Goal: Task Accomplishment & Management: Use online tool/utility

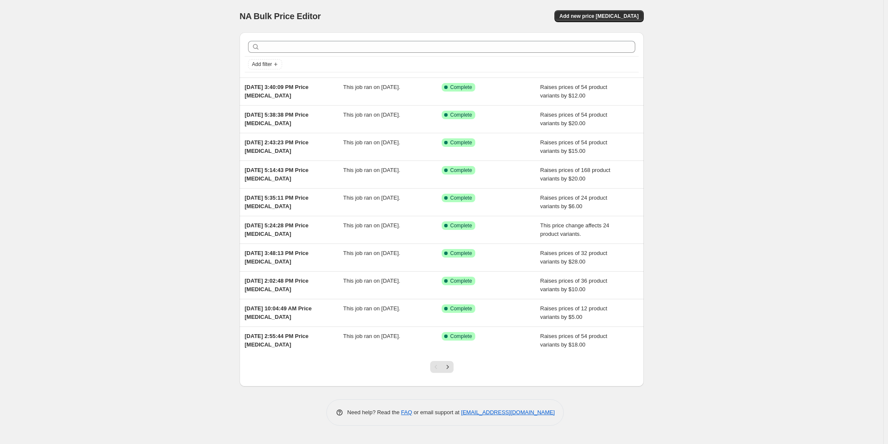
click at [599, 15] on span "Add new price [MEDICAL_DATA]" at bounding box center [599, 16] width 79 height 7
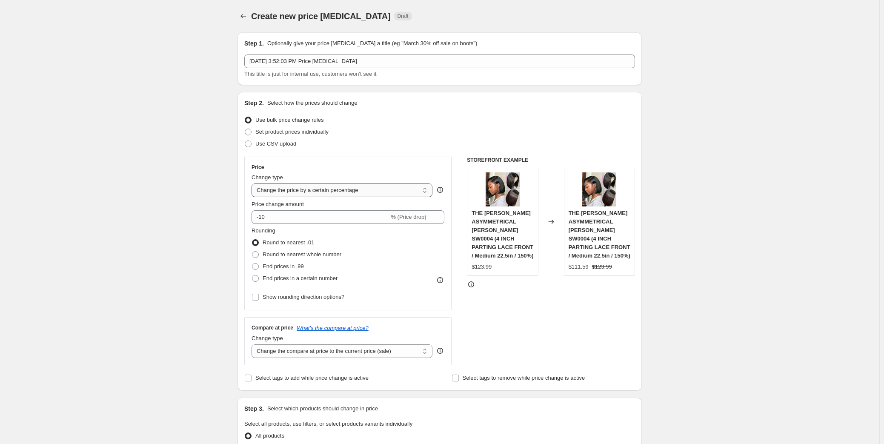
click at [311, 191] on select "Change the price to a certain amount Change the price by a certain amount Chang…" at bounding box center [342, 190] width 181 height 14
select select "no_change"
click at [254, 183] on select "Change the price to a certain amount Change the price by a certain amount Chang…" at bounding box center [342, 190] width 181 height 14
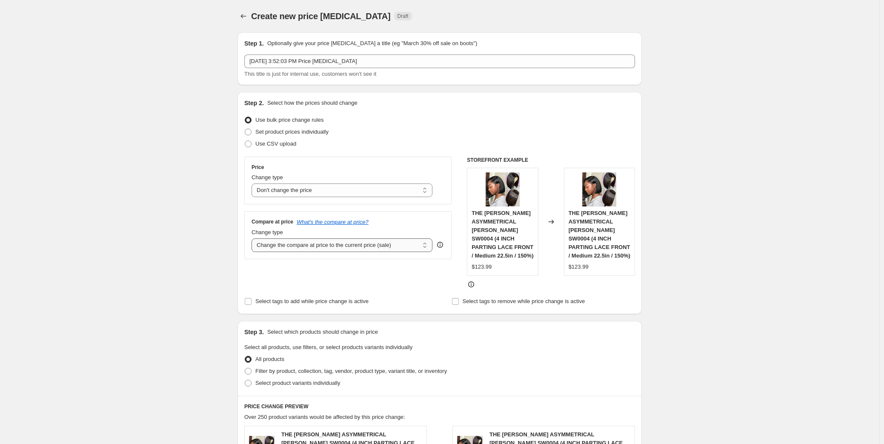
click at [300, 247] on select "Change the compare at price to the current price (sale) Change the compare at p…" at bounding box center [342, 245] width 181 height 14
select select "pp"
click at [254, 238] on select "Change the compare at price to the current price (sale) Change the compare at p…" at bounding box center [342, 245] width 181 height 14
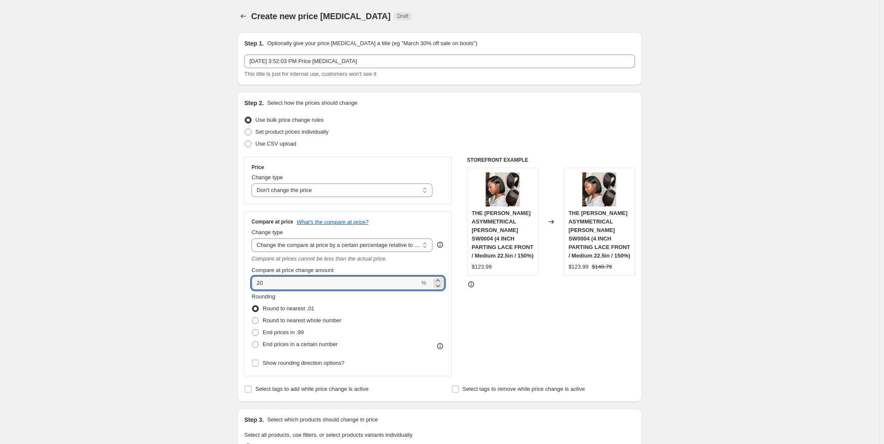
drag, startPoint x: 262, startPoint y: 287, endPoint x: 246, endPoint y: 286, distance: 15.8
click at [246, 286] on div "Compare at price What's the compare at price? Change type Change the compare at…" at bounding box center [347, 293] width 207 height 165
type input "30"
click at [277, 329] on span "End prices in .99" at bounding box center [283, 332] width 41 height 6
click at [252, 329] on input "End prices in .99" at bounding box center [252, 329] width 0 height 0
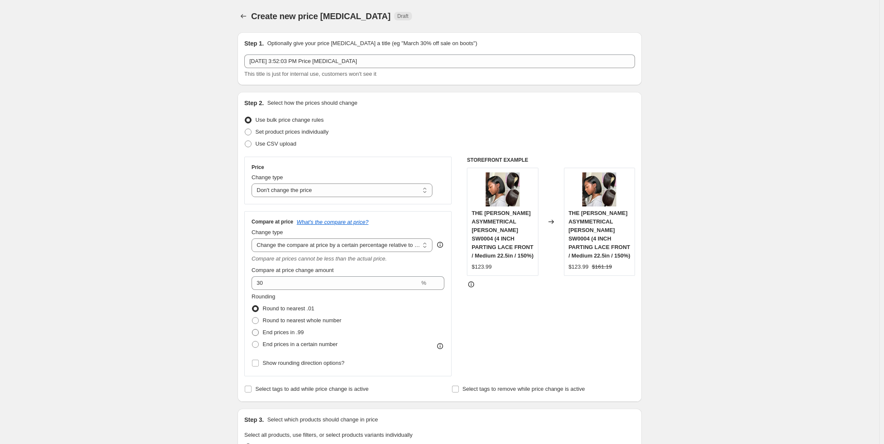
radio input "true"
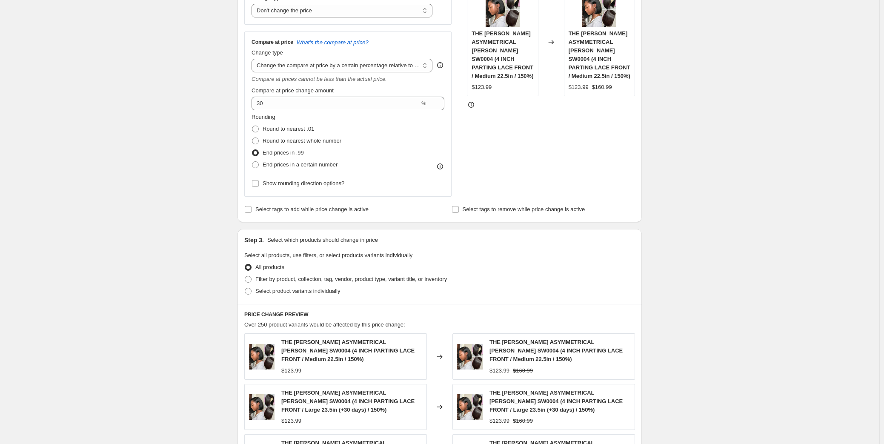
scroll to position [193, 0]
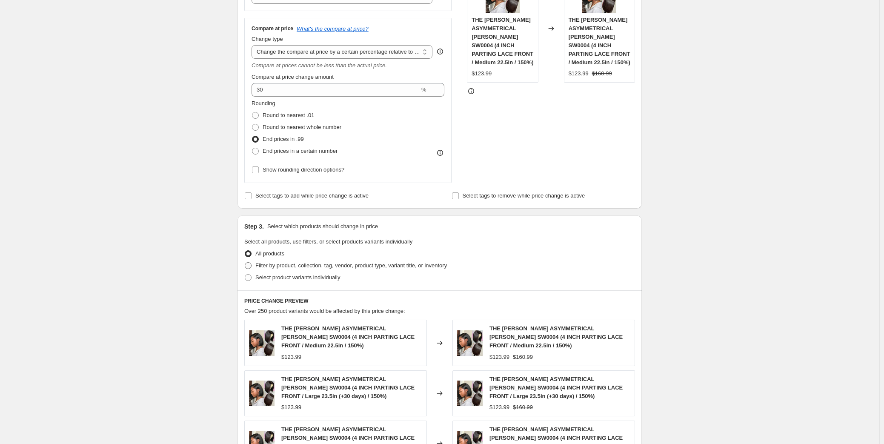
click at [323, 266] on span "Filter by product, collection, tag, vendor, product type, variant title, or inv…" at bounding box center [351, 265] width 192 height 6
click at [245, 263] on input "Filter by product, collection, tag, vendor, product type, variant title, or inv…" at bounding box center [245, 262] width 0 height 0
radio input "true"
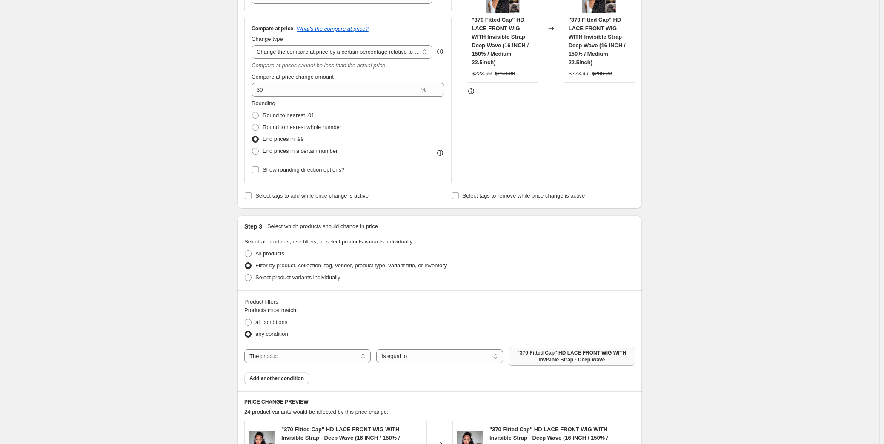
click at [562, 352] on span ""370 Fitted Cap" HD LACE FRONT WIG WITH Invisible Strap - Deep Wave" at bounding box center [572, 356] width 116 height 14
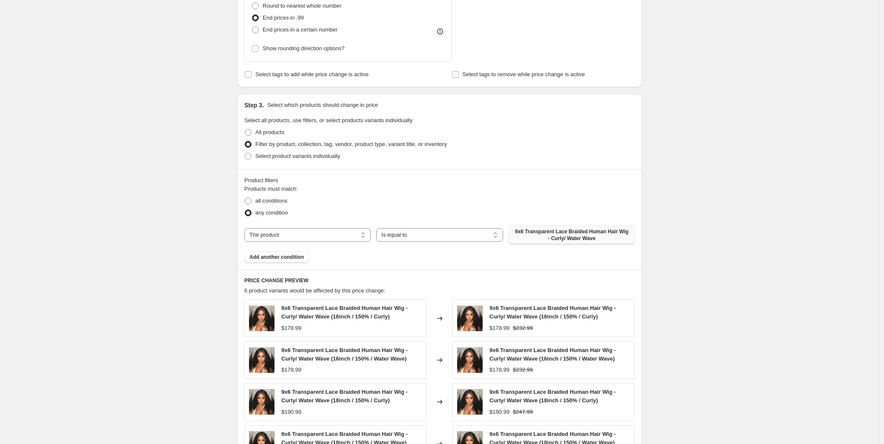
scroll to position [232, 0]
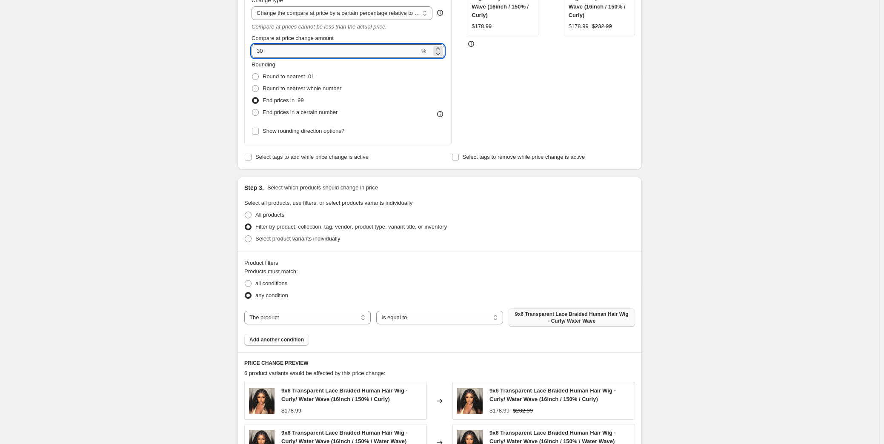
drag, startPoint x: 263, startPoint y: 50, endPoint x: 257, endPoint y: 50, distance: 6.8
click at [257, 50] on input "30" at bounding box center [336, 51] width 168 height 14
drag, startPoint x: 183, startPoint y: 117, endPoint x: 182, endPoint y: 127, distance: 10.4
click at [183, 117] on div "Create new price [MEDICAL_DATA]. This page is ready Create new price [MEDICAL_D…" at bounding box center [439, 256] width 879 height 976
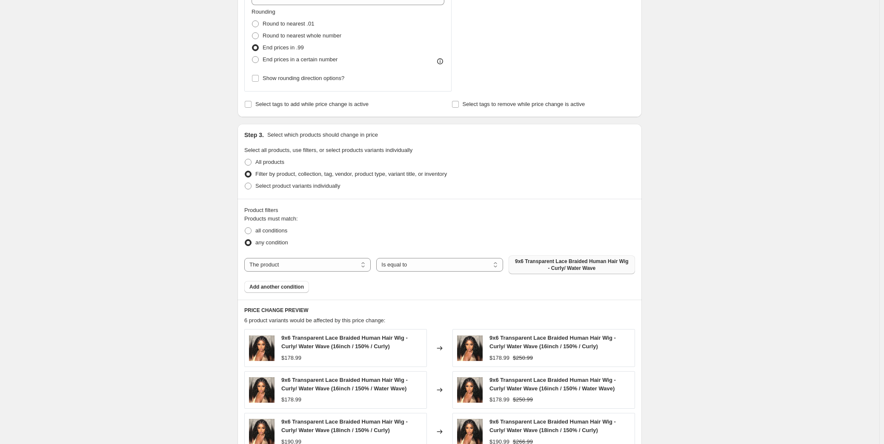
scroll to position [271, 0]
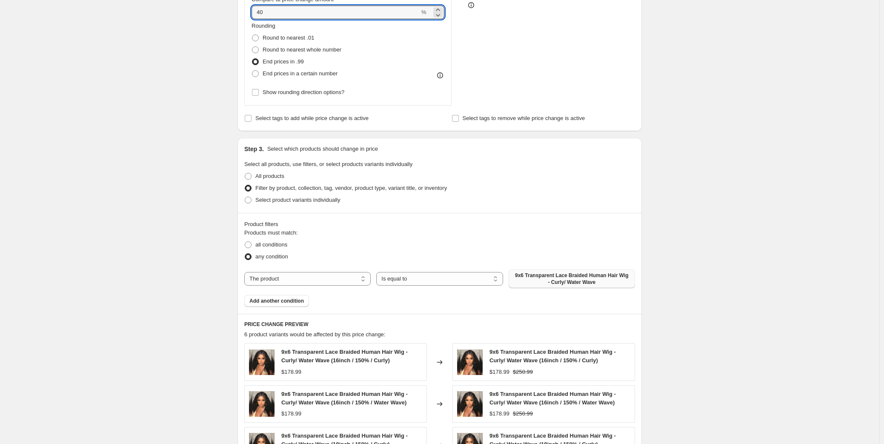
drag, startPoint x: 271, startPoint y: 12, endPoint x: 249, endPoint y: 9, distance: 22.7
type input "60"
drag, startPoint x: 173, startPoint y: 100, endPoint x: 177, endPoint y: 115, distance: 16.4
click at [173, 99] on div "Create new price [MEDICAL_DATA]. This page is ready Create new price [MEDICAL_D…" at bounding box center [439, 217] width 879 height 976
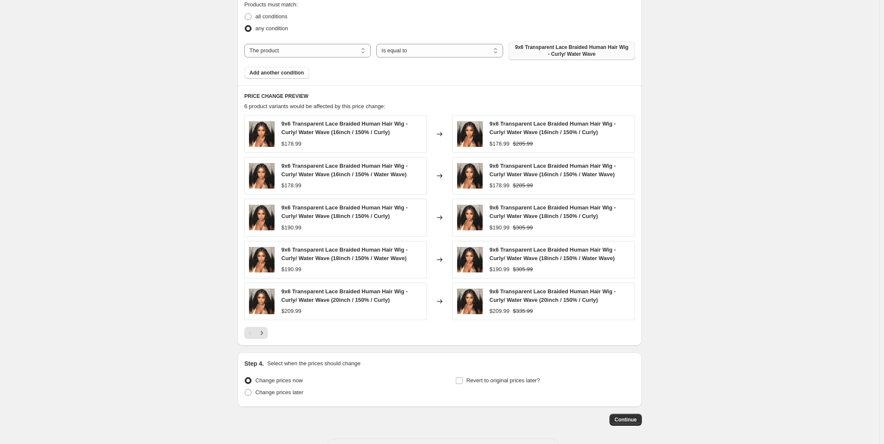
scroll to position [532, 0]
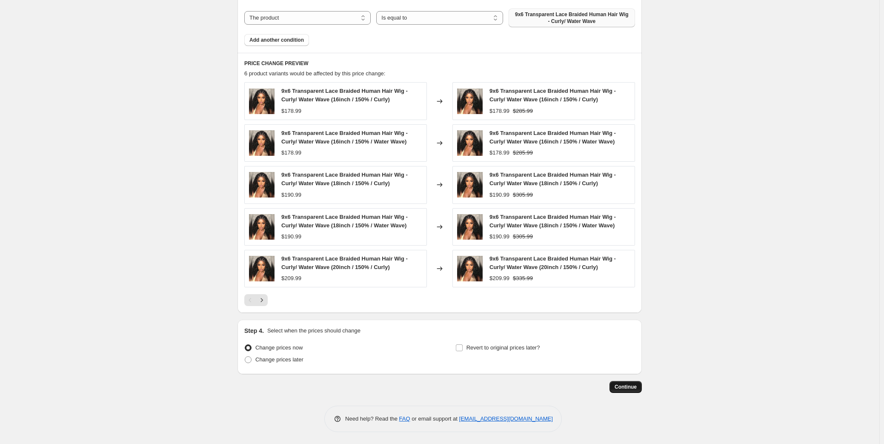
click at [626, 387] on span "Continue" at bounding box center [626, 386] width 22 height 7
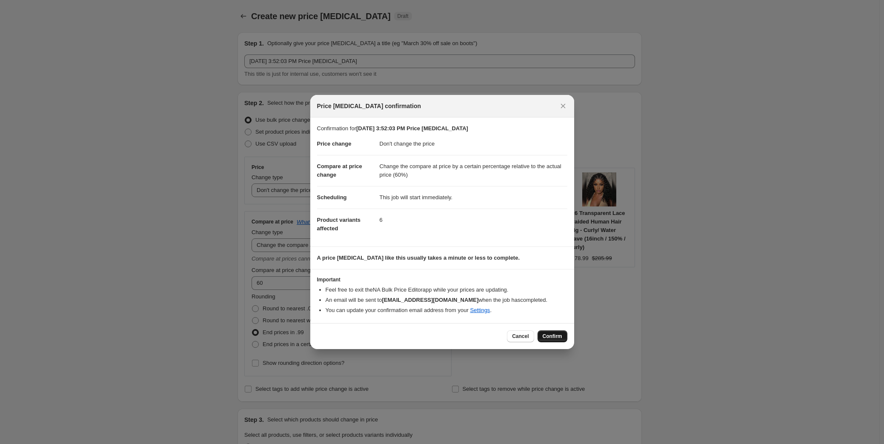
click at [554, 337] on span "Confirm" at bounding box center [553, 336] width 20 height 7
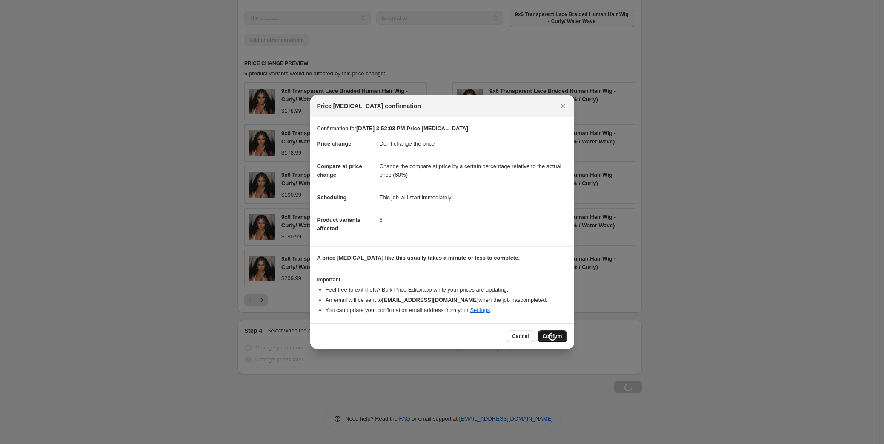
scroll to position [532, 0]
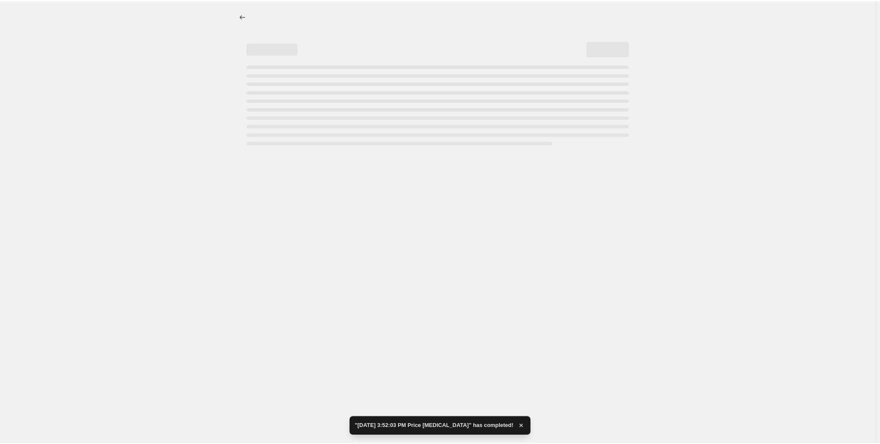
scroll to position [0, 0]
select select "no_change"
select select "pp"
